Goal: Navigation & Orientation: Go to known website

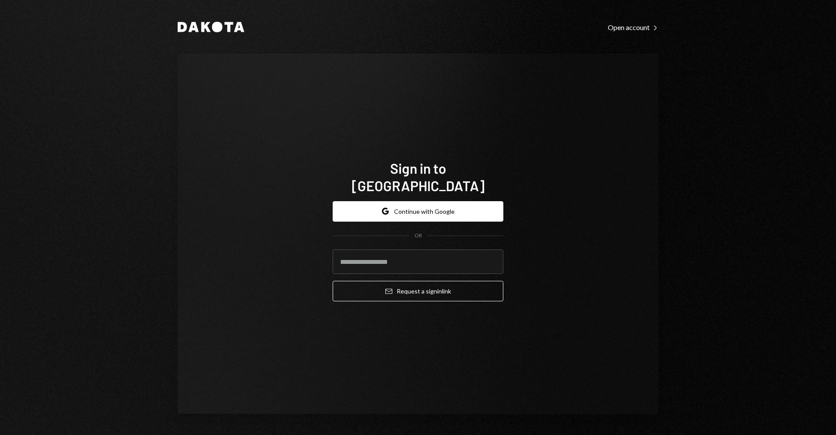
click at [453, 202] on button "Google Continue with Google" at bounding box center [418, 211] width 171 height 20
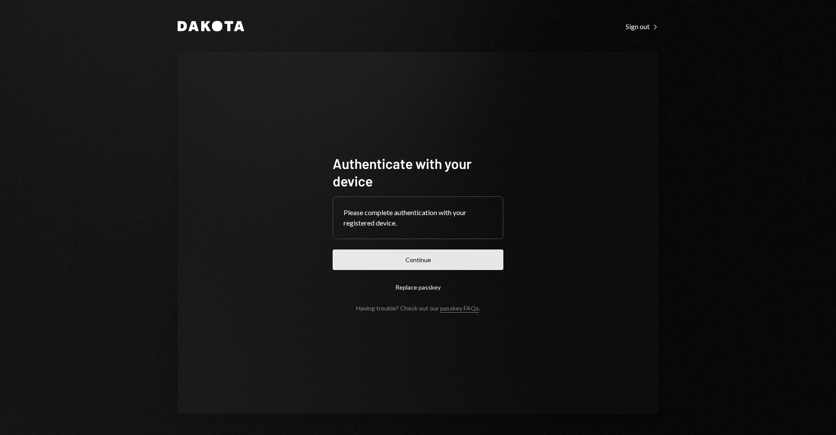
click at [445, 265] on button "Continue" at bounding box center [418, 259] width 171 height 20
